Goal: Task Accomplishment & Management: Use online tool/utility

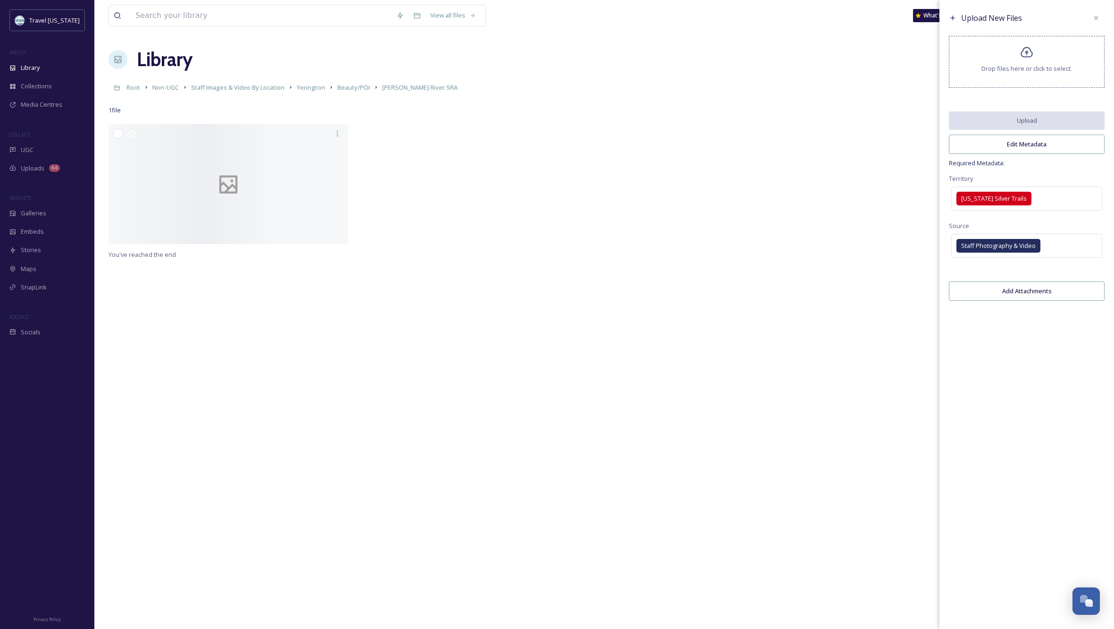
click at [530, 292] on div "You've reached the end" at bounding box center [605, 438] width 992 height 629
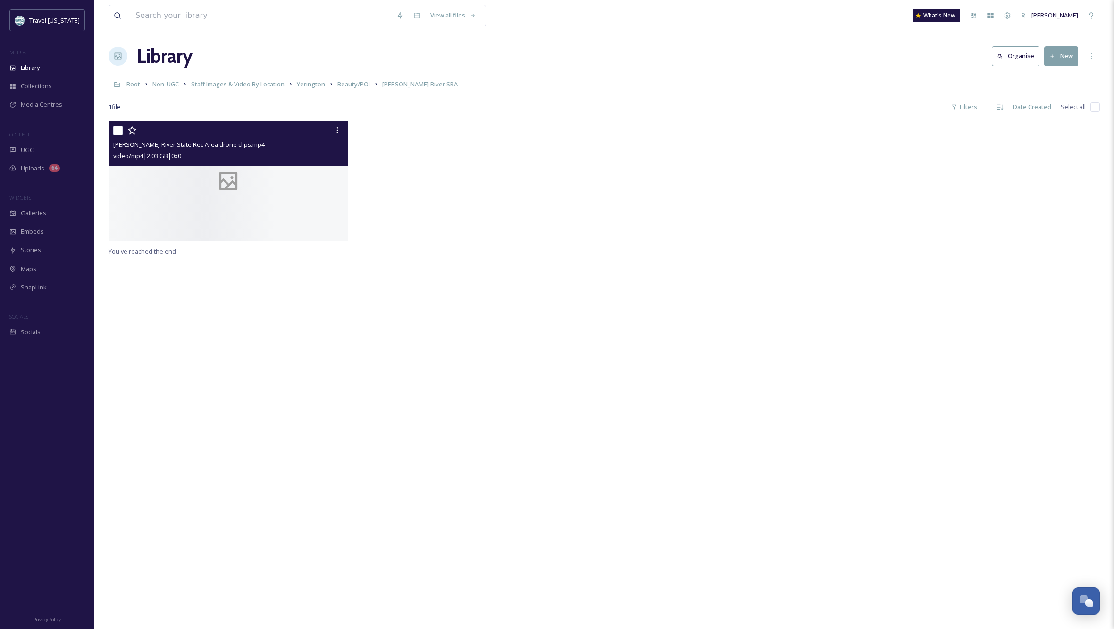
click at [301, 219] on div at bounding box center [229, 181] width 240 height 120
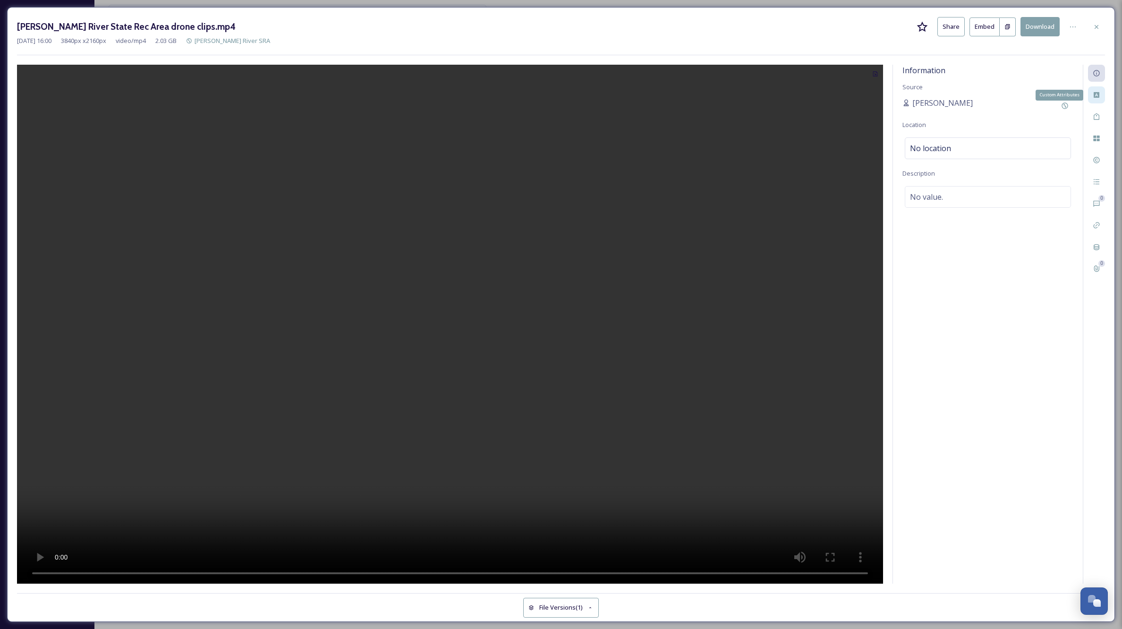
click at [1095, 95] on icon at bounding box center [1096, 95] width 6 height 6
click at [966, 109] on div "Select option(s)" at bounding box center [987, 111] width 166 height 22
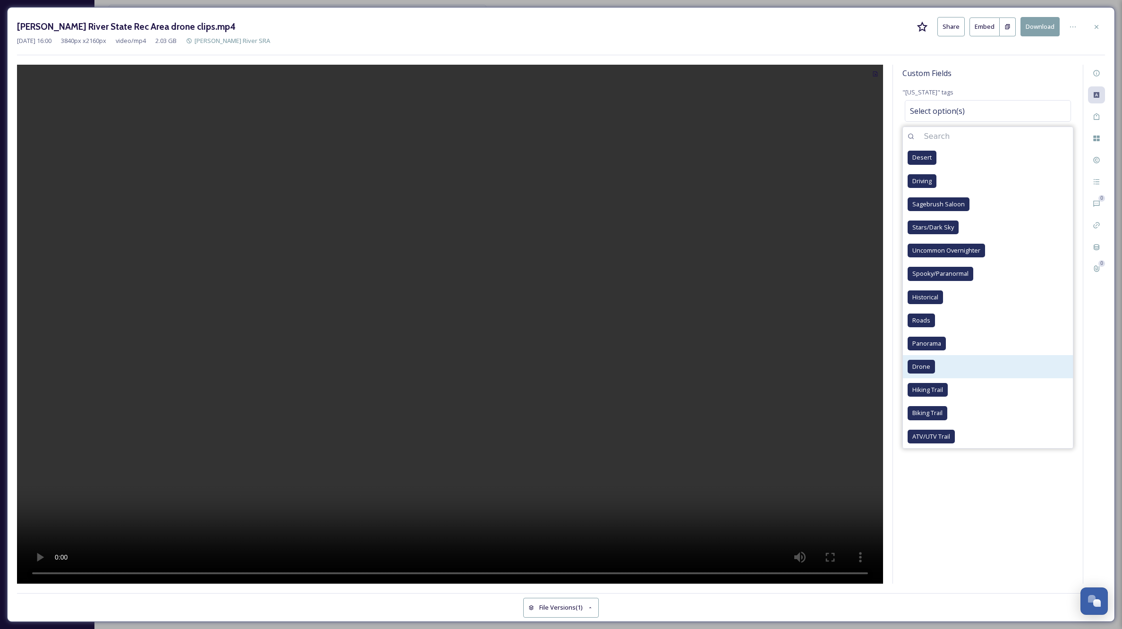
drag, startPoint x: 922, startPoint y: 363, endPoint x: 935, endPoint y: 365, distance: 12.8
click at [922, 363] on span "Drone" at bounding box center [921, 366] width 18 height 9
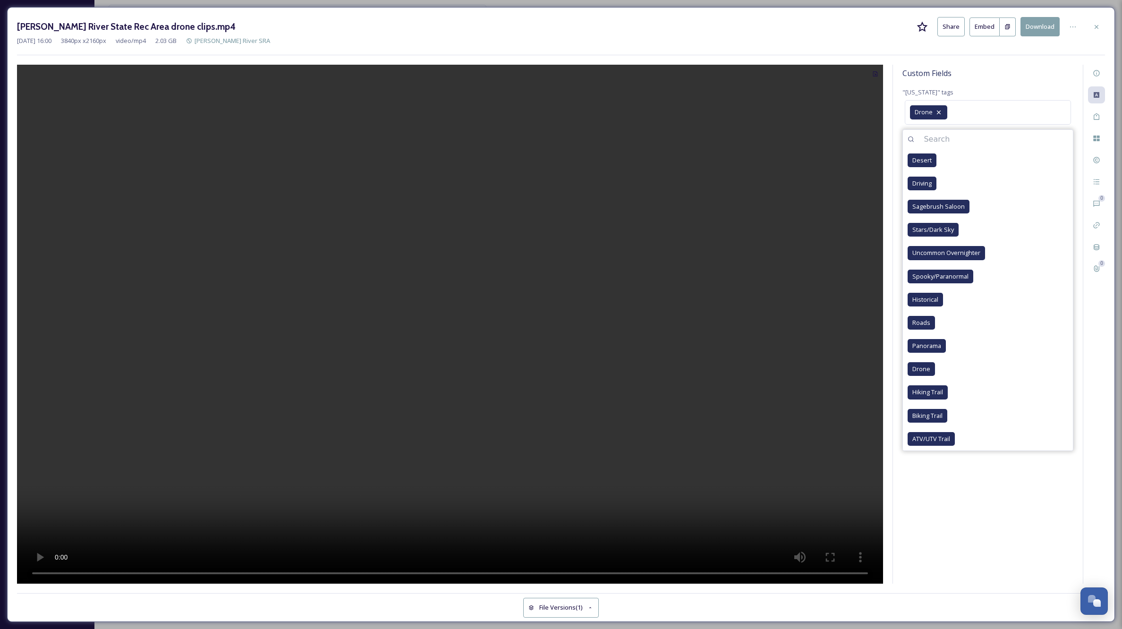
click at [967, 507] on div "Custom Fields "[US_STATE]" tags Drone Desert Driving Sagebrush Saloon Stars/Dar…" at bounding box center [988, 324] width 190 height 519
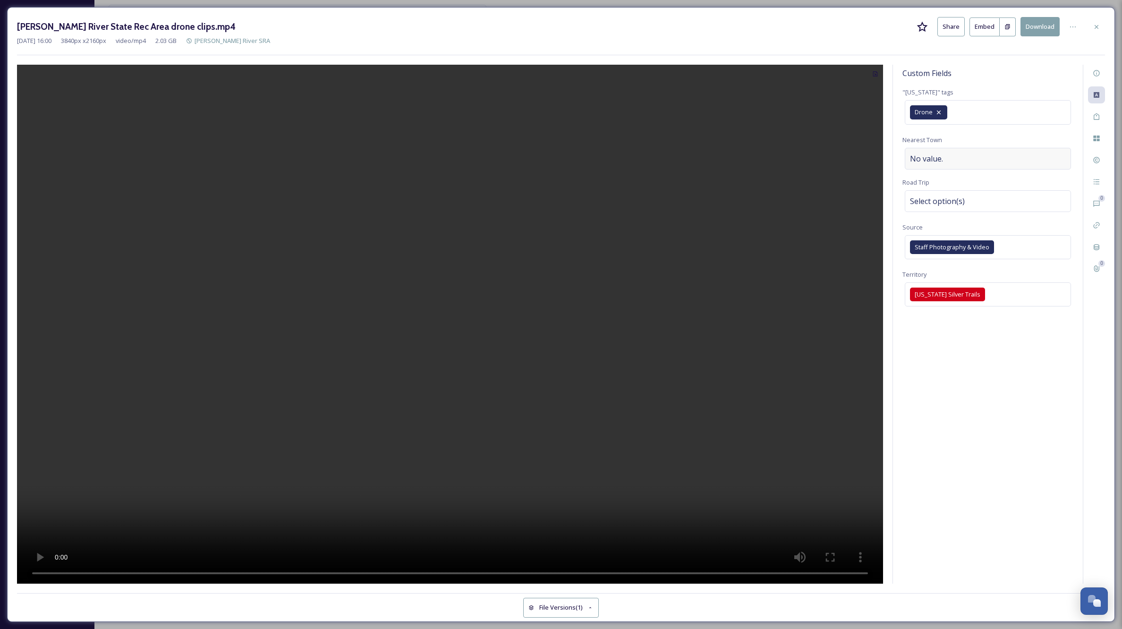
click at [952, 156] on div "No value." at bounding box center [987, 159] width 166 height 22
type input "Yerington"
click at [991, 198] on div "Select option(s)" at bounding box center [987, 201] width 166 height 22
click at [961, 528] on div "Custom Fields "[US_STATE]" tags Drone Nearest Town [GEOGRAPHIC_DATA] Road Trip …" at bounding box center [988, 324] width 190 height 519
click at [962, 198] on span "Select option(s)" at bounding box center [937, 200] width 55 height 11
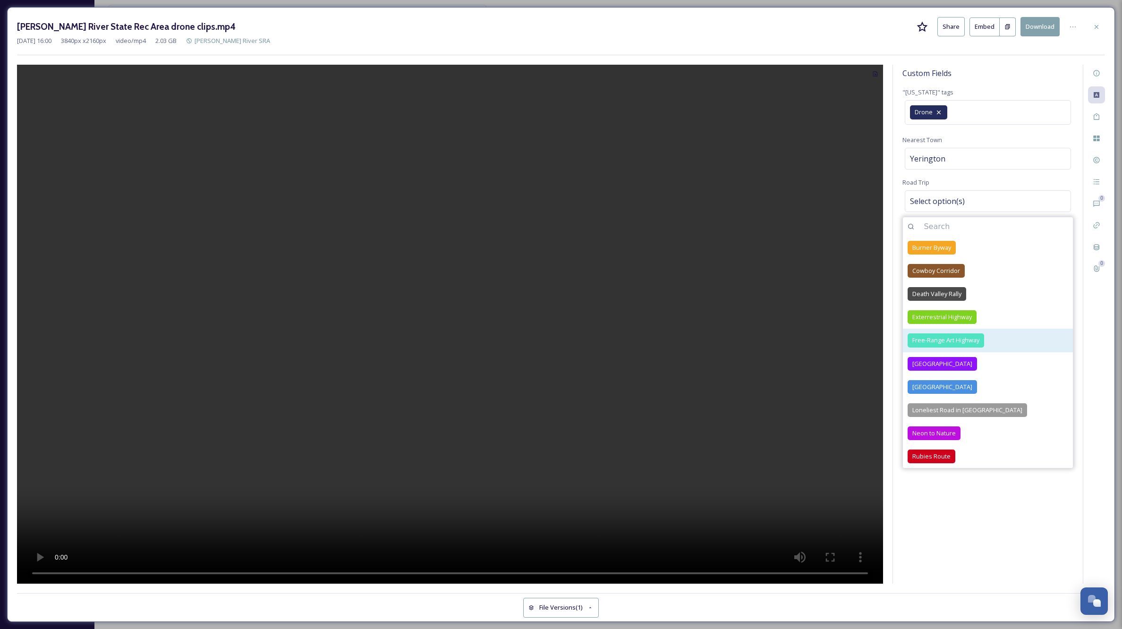
click at [941, 337] on span "Free-Range Art Highway" at bounding box center [945, 340] width 67 height 9
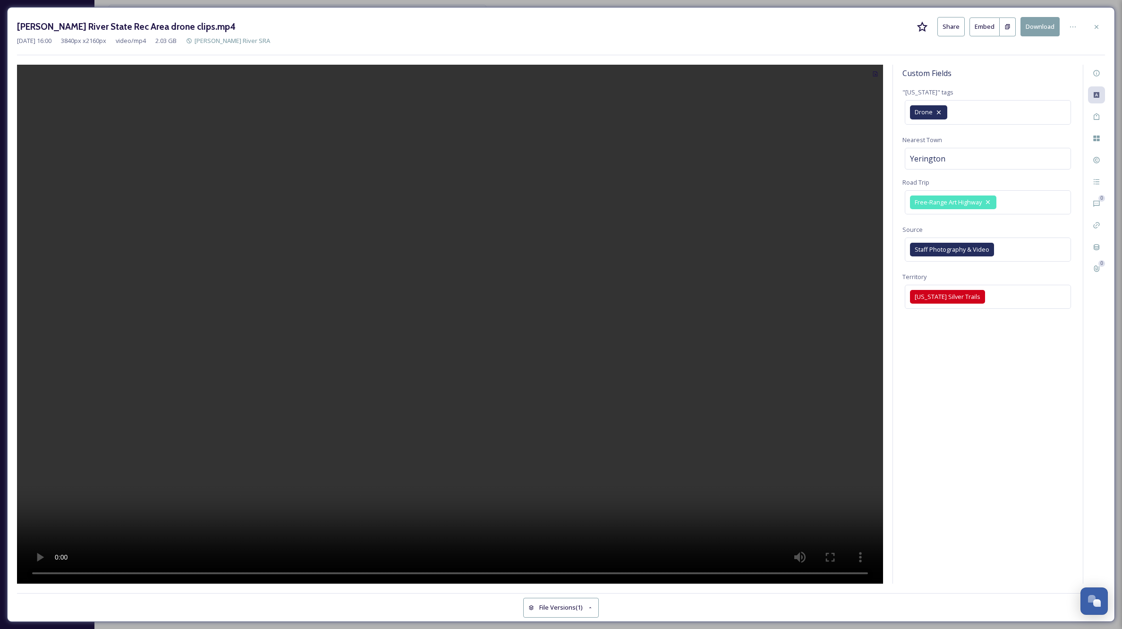
click at [1001, 550] on div "Custom Fields "[US_STATE]" tags Drone Nearest Town [GEOGRAPHIC_DATA] Trip Free-…" at bounding box center [988, 324] width 190 height 519
click at [1096, 26] on icon at bounding box center [1096, 27] width 4 height 4
